Goal: Use online tool/utility: Utilize a website feature to perform a specific function

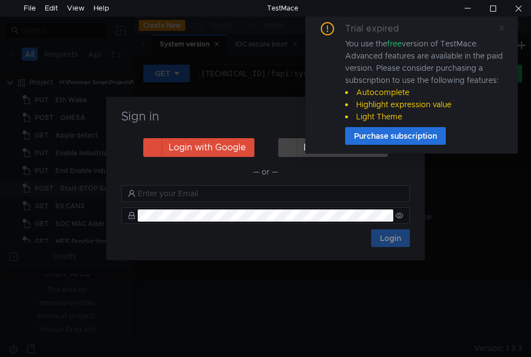
click at [503, 24] on icon at bounding box center [502, 28] width 8 height 8
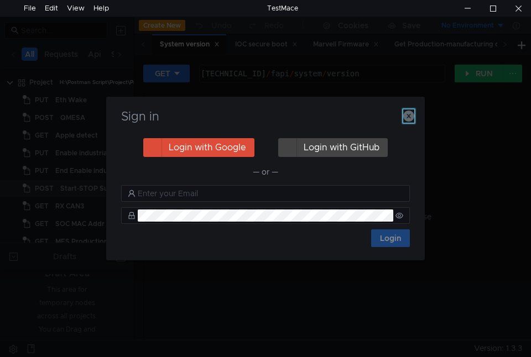
click at [407, 114] on icon "button" at bounding box center [408, 116] width 11 height 11
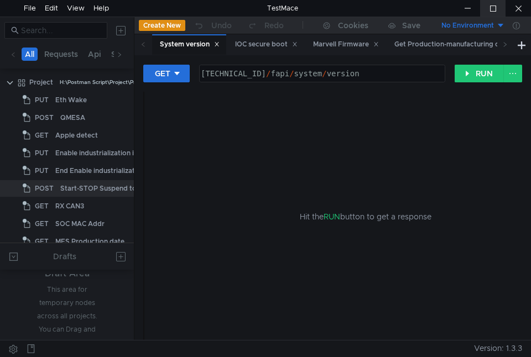
click at [495, 10] on div at bounding box center [492, 8] width 25 height 17
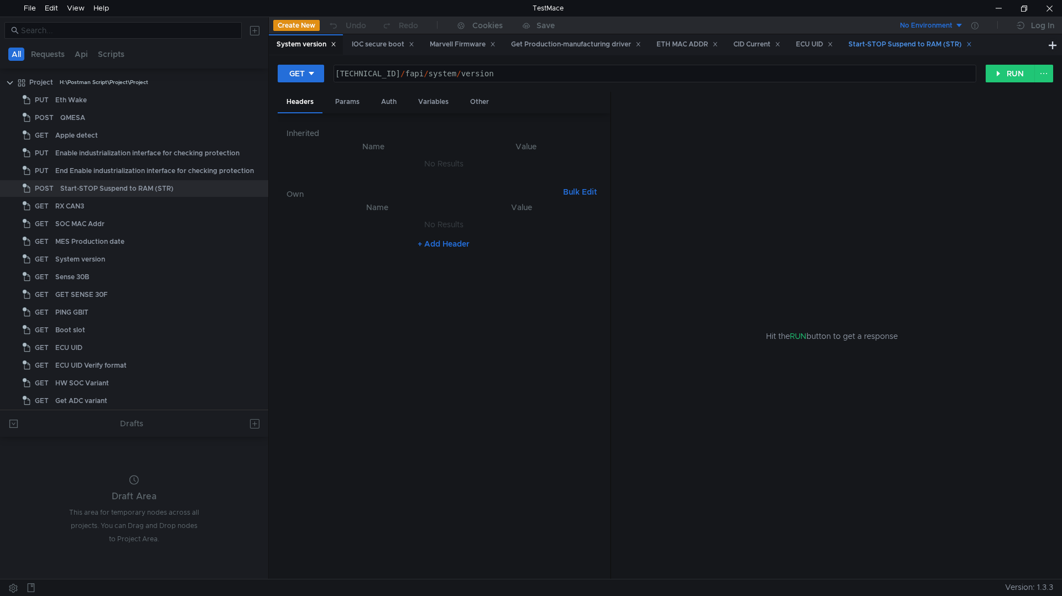
click at [530, 46] on icon at bounding box center [969, 44] width 6 height 6
click at [530, 44] on icon at bounding box center [830, 45] width 4 height 4
click at [530, 40] on div "CID Current" at bounding box center [756, 45] width 47 height 12
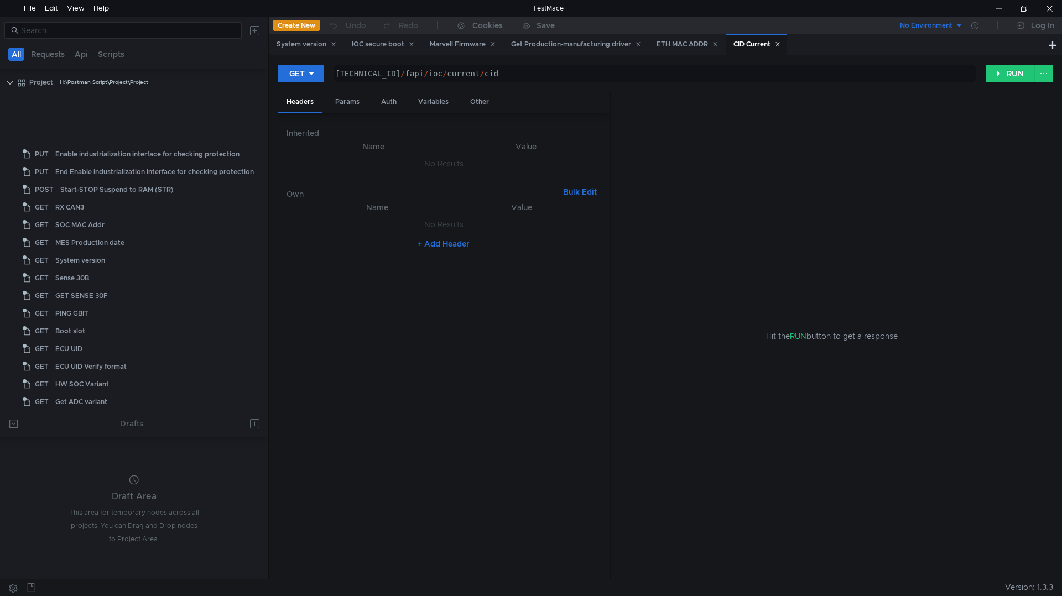
scroll to position [343, 0]
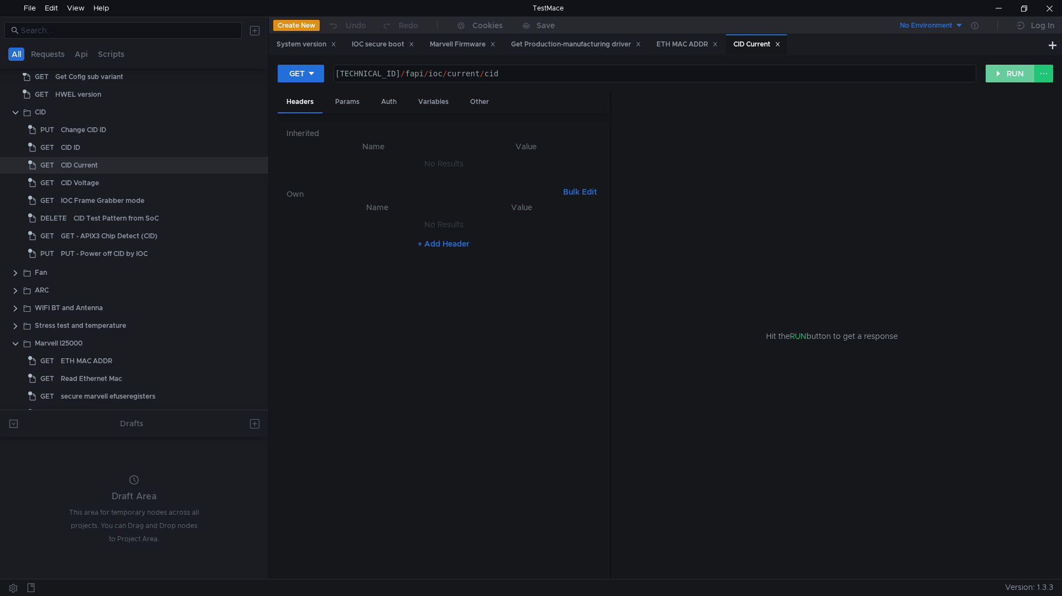
click at [530, 79] on button "RUN" at bounding box center [1009, 74] width 49 height 18
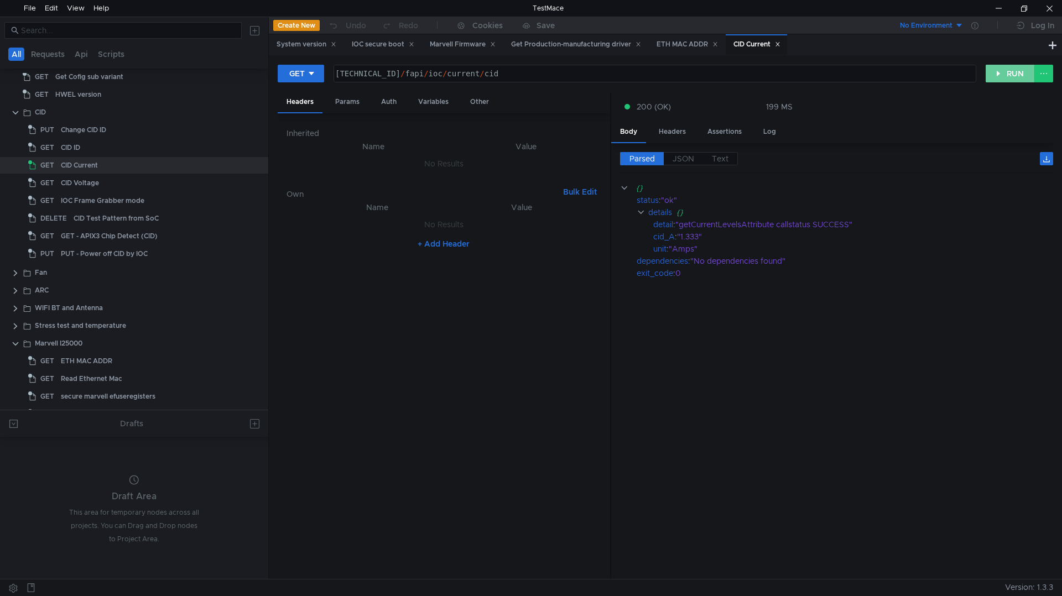
click at [530, 68] on button "RUN" at bounding box center [1009, 74] width 49 height 18
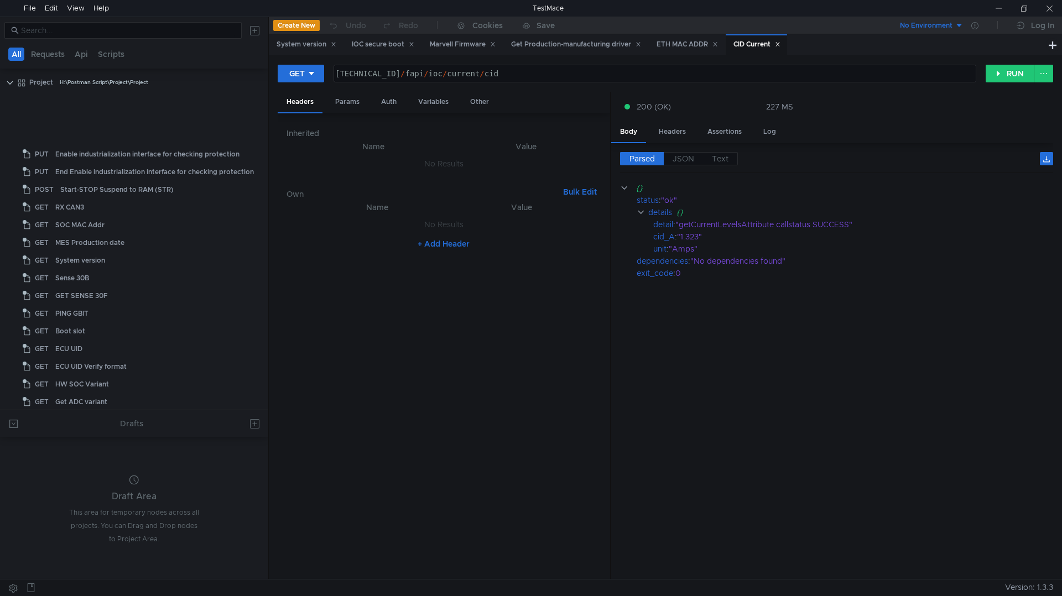
scroll to position [343, 0]
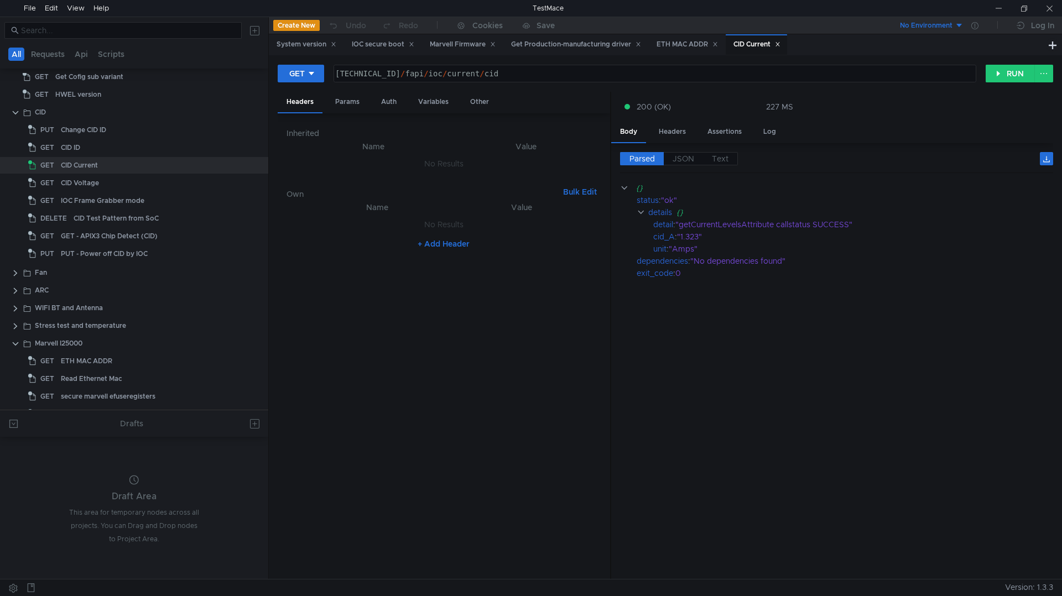
drag, startPoint x: 945, startPoint y: 293, endPoint x: 917, endPoint y: 279, distance: 30.9
click at [945, 293] on cdk-virtual-scroll-viewport "{} status : "ok" details {} detail : "getCurrentLevelsAttribute callstatus SUCC…" at bounding box center [836, 376] width 433 height 389
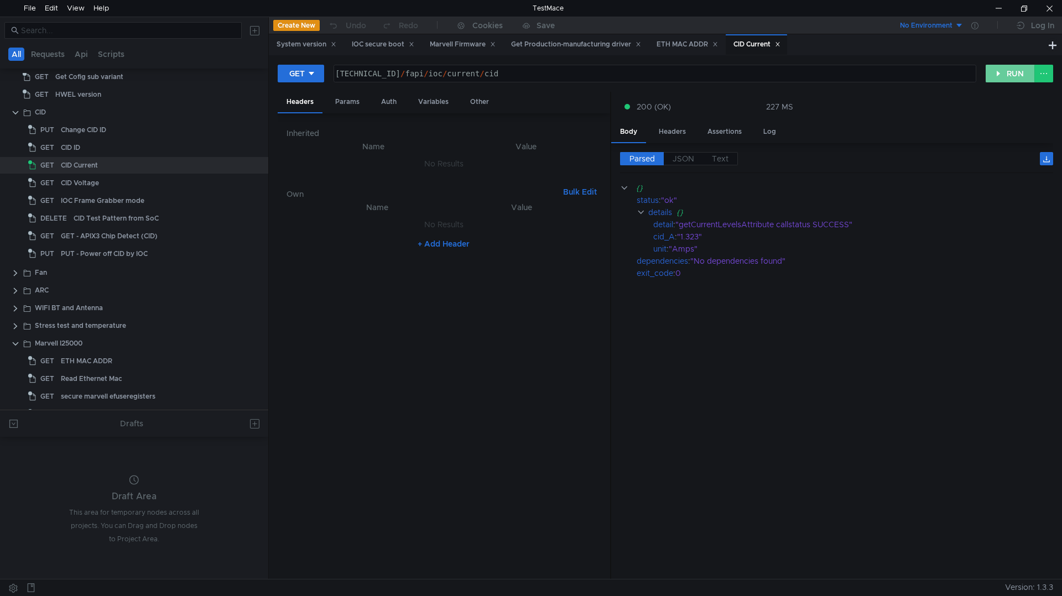
click at [1003, 73] on button "RUN" at bounding box center [1009, 74] width 49 height 18
click at [722, 159] on span "Text" at bounding box center [720, 159] width 17 height 10
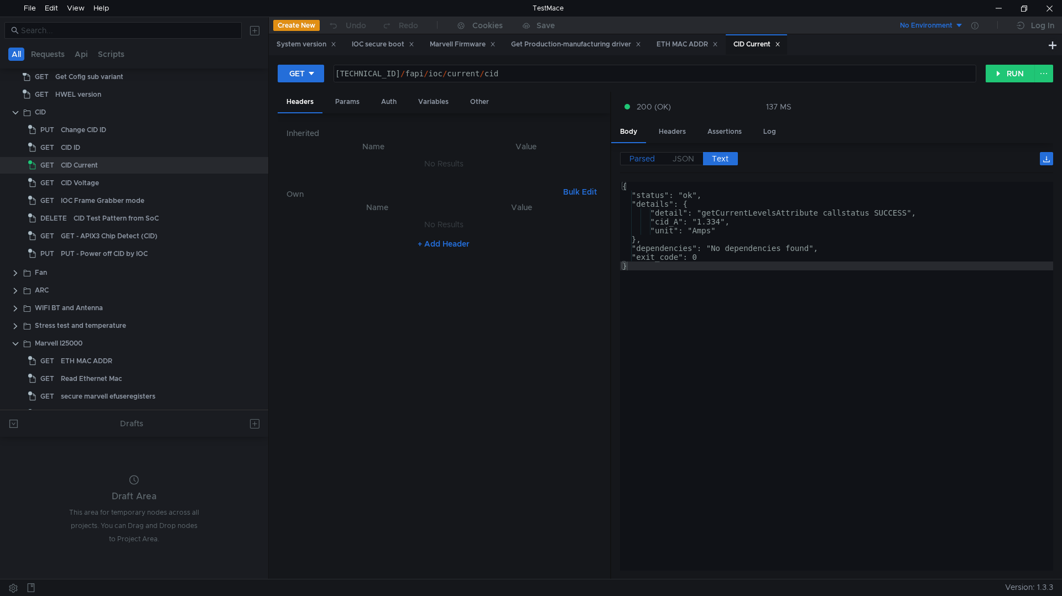
click at [649, 156] on span "Parsed" at bounding box center [641, 159] width 25 height 10
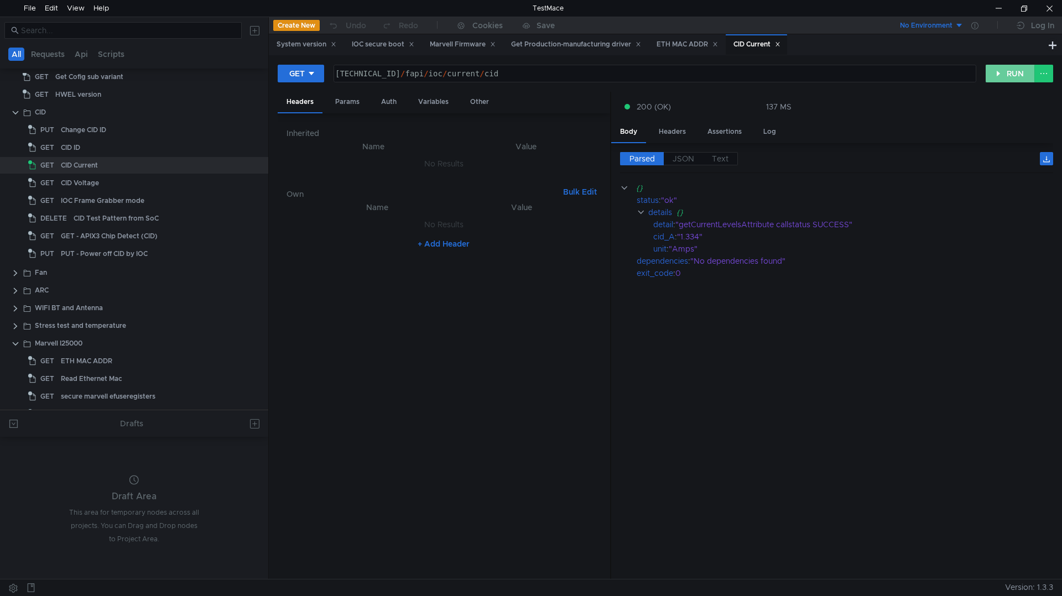
click at [1009, 75] on button "RUN" at bounding box center [1009, 74] width 49 height 18
click at [690, 159] on span "JSON" at bounding box center [683, 159] width 22 height 10
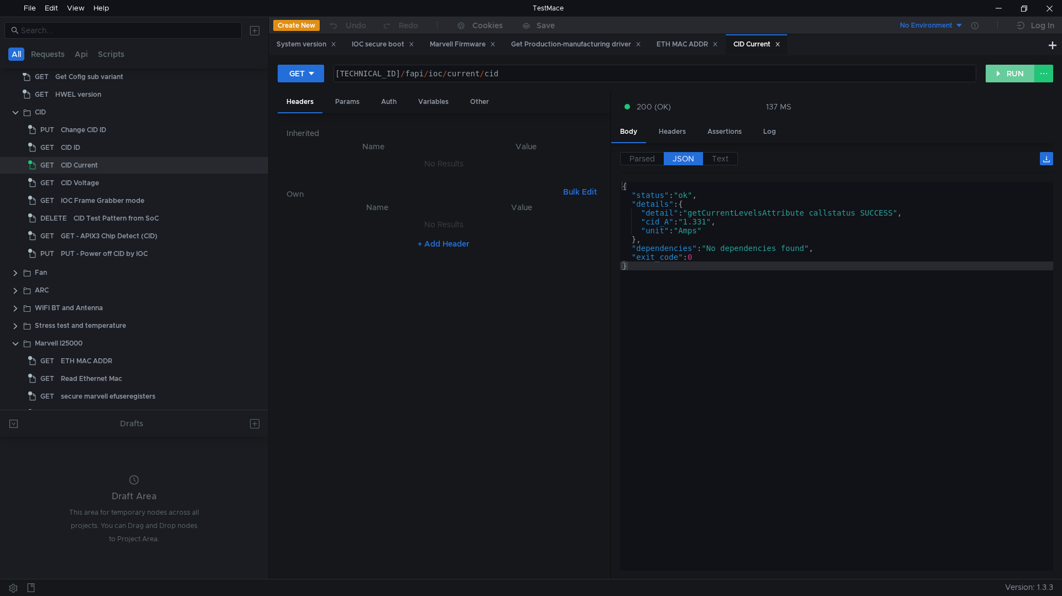
drag, startPoint x: 1000, startPoint y: 77, endPoint x: 981, endPoint y: 102, distance: 31.2
click at [1000, 77] on button "RUN" at bounding box center [1009, 74] width 49 height 18
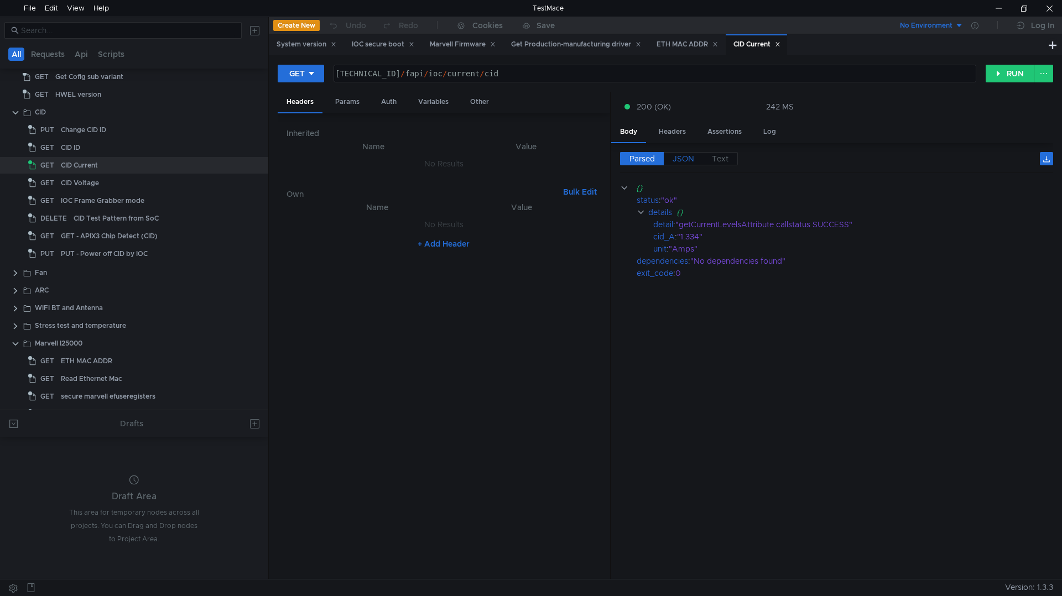
click at [692, 159] on span "JSON" at bounding box center [683, 159] width 22 height 10
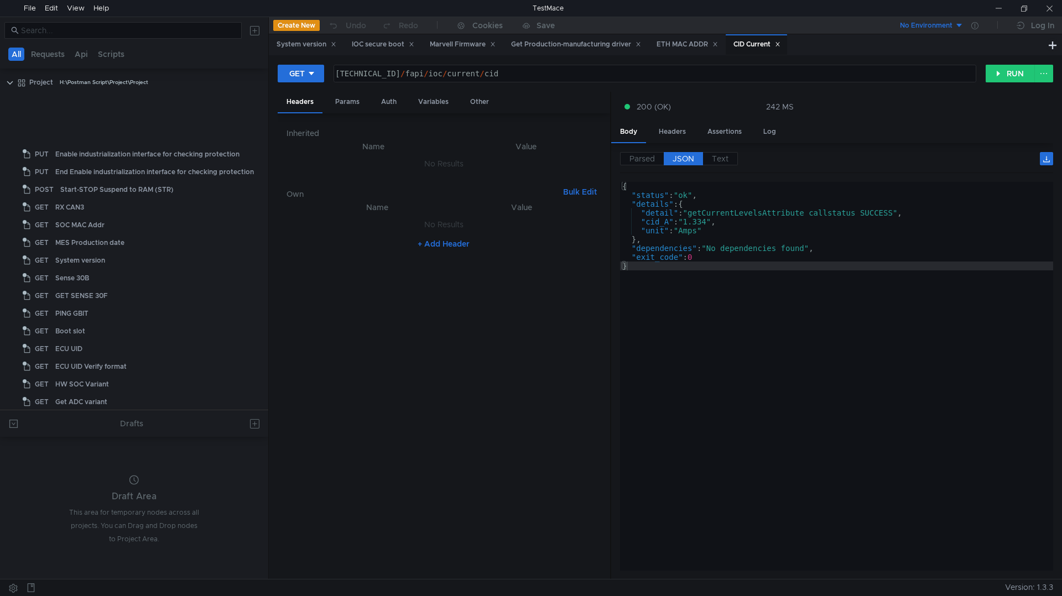
scroll to position [343, 0]
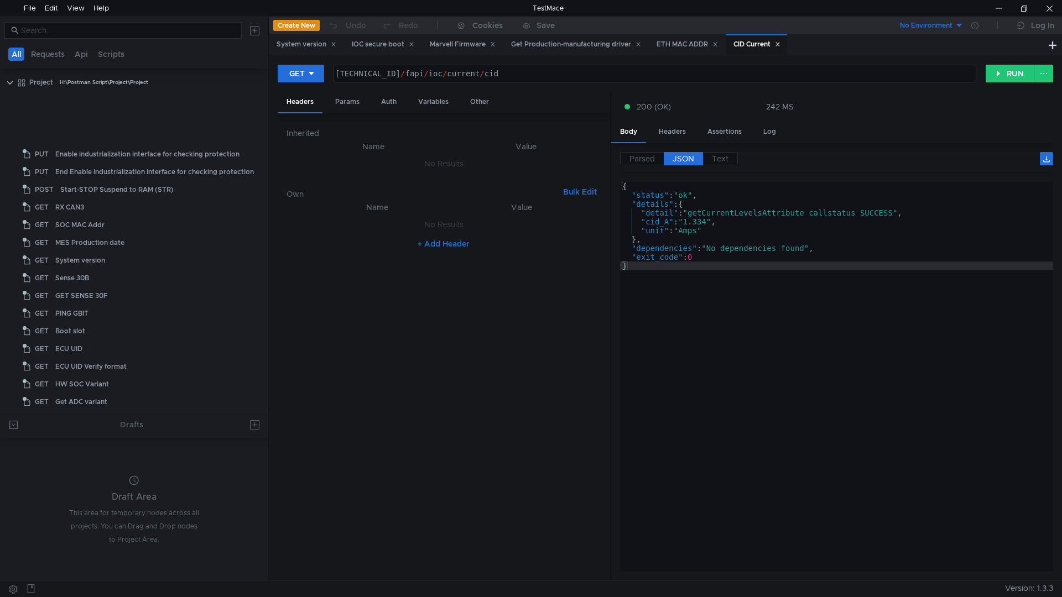
scroll to position [343, 0]
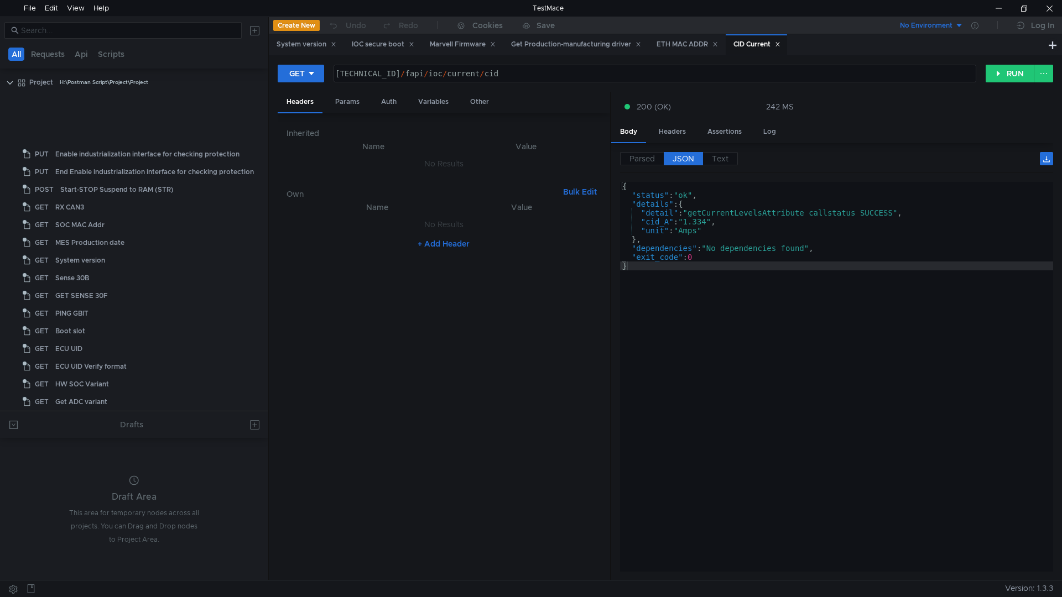
scroll to position [343, 0]
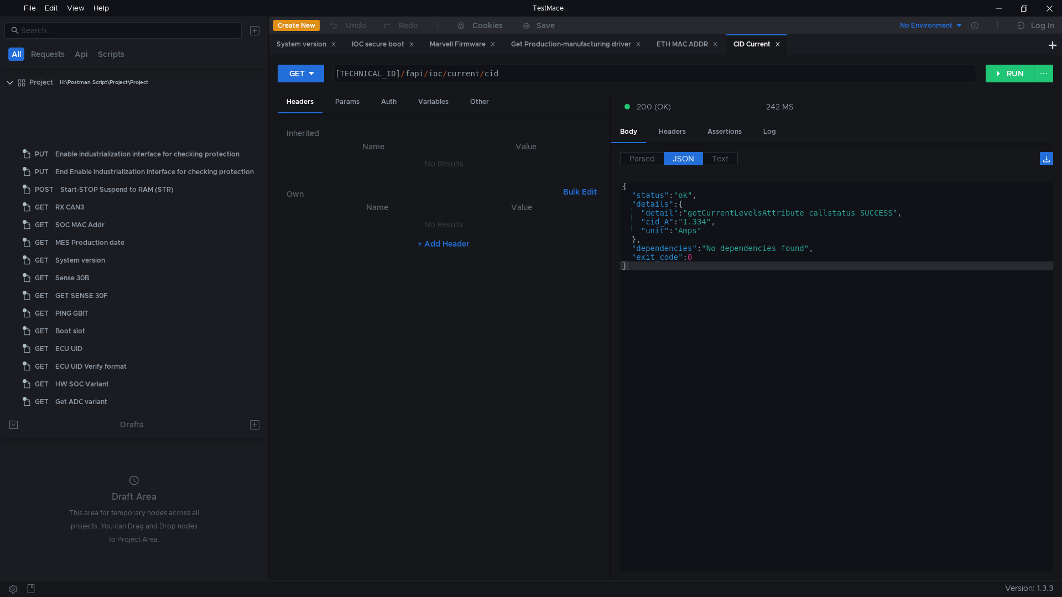
scroll to position [343, 0]
